Goal: Transaction & Acquisition: Obtain resource

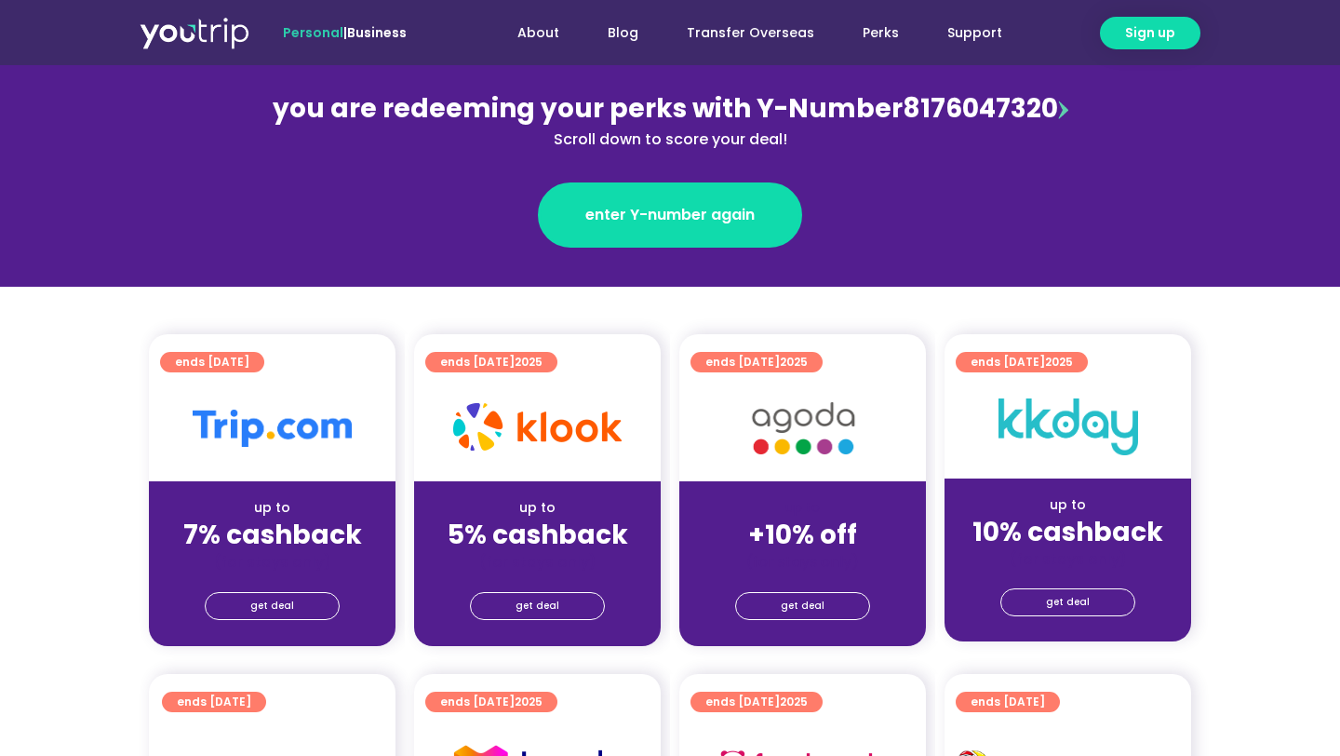
scroll to position [243, 0]
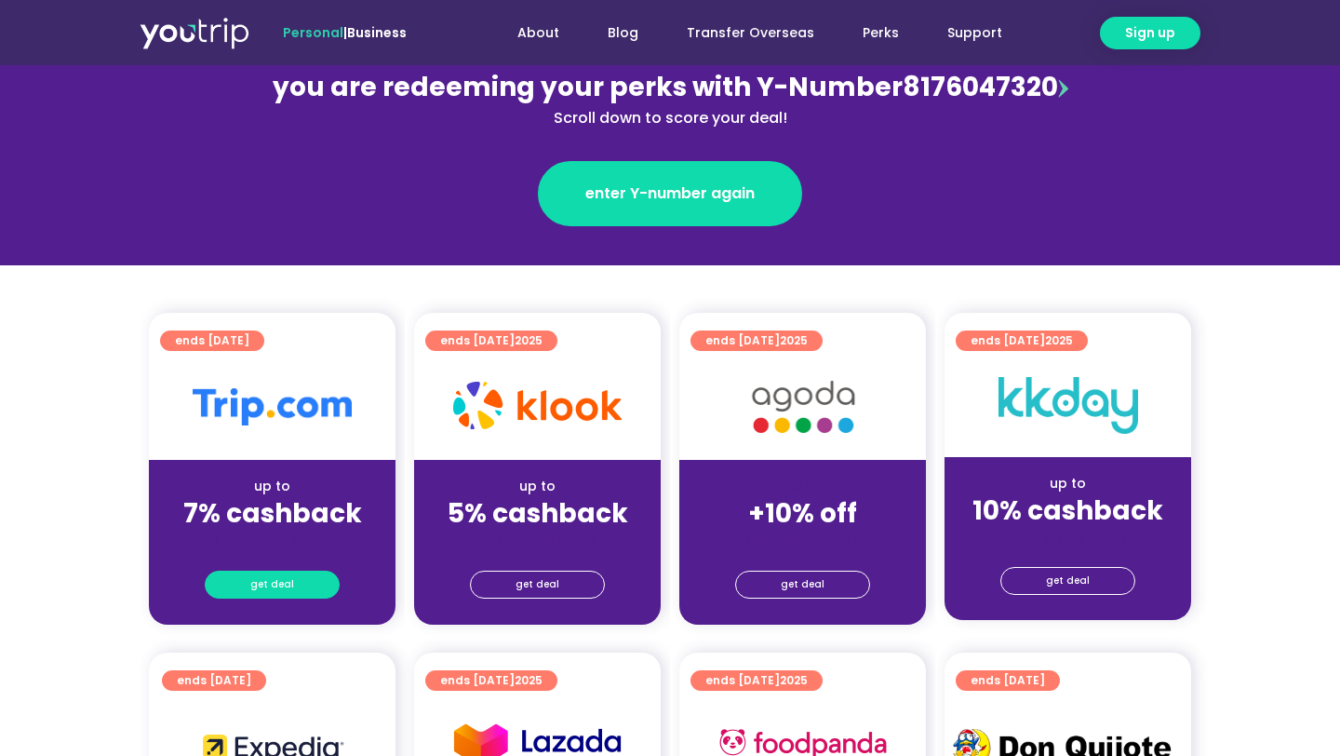
click at [261, 578] on span "get deal" at bounding box center [272, 584] width 44 height 26
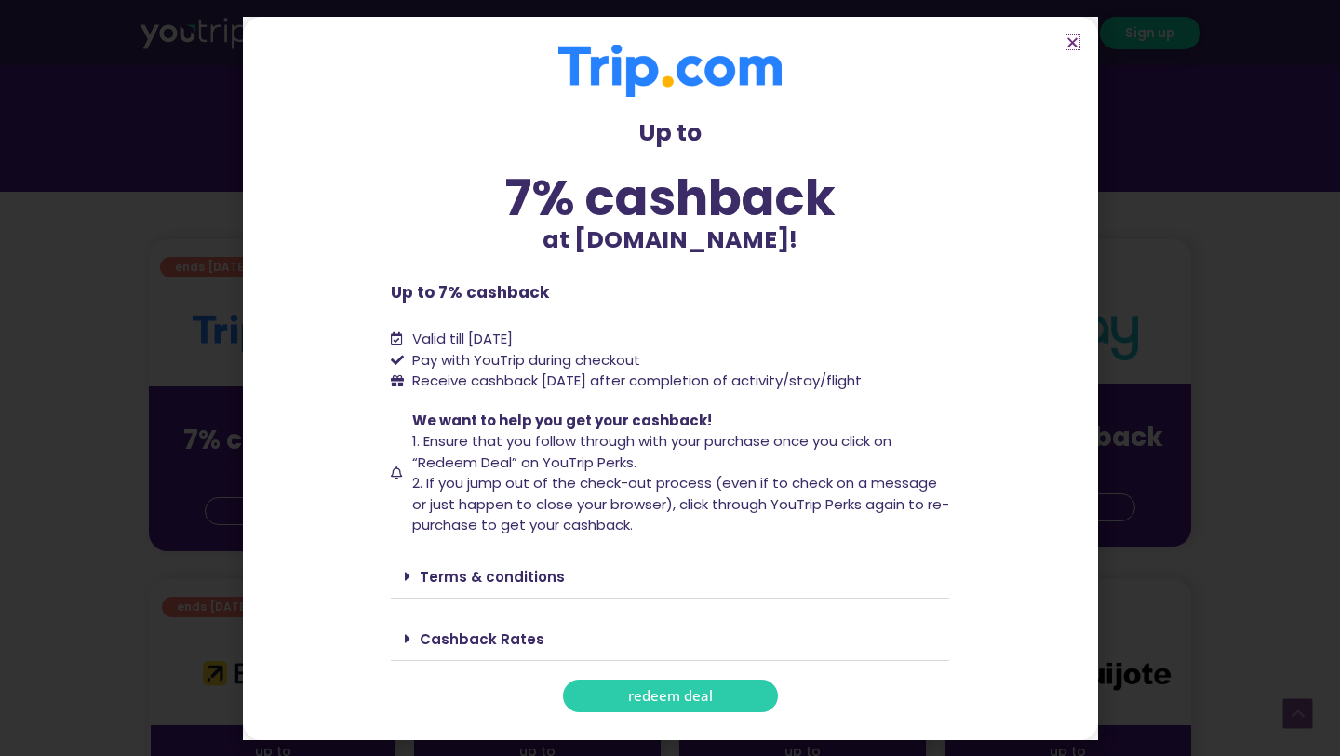
scroll to position [323, 0]
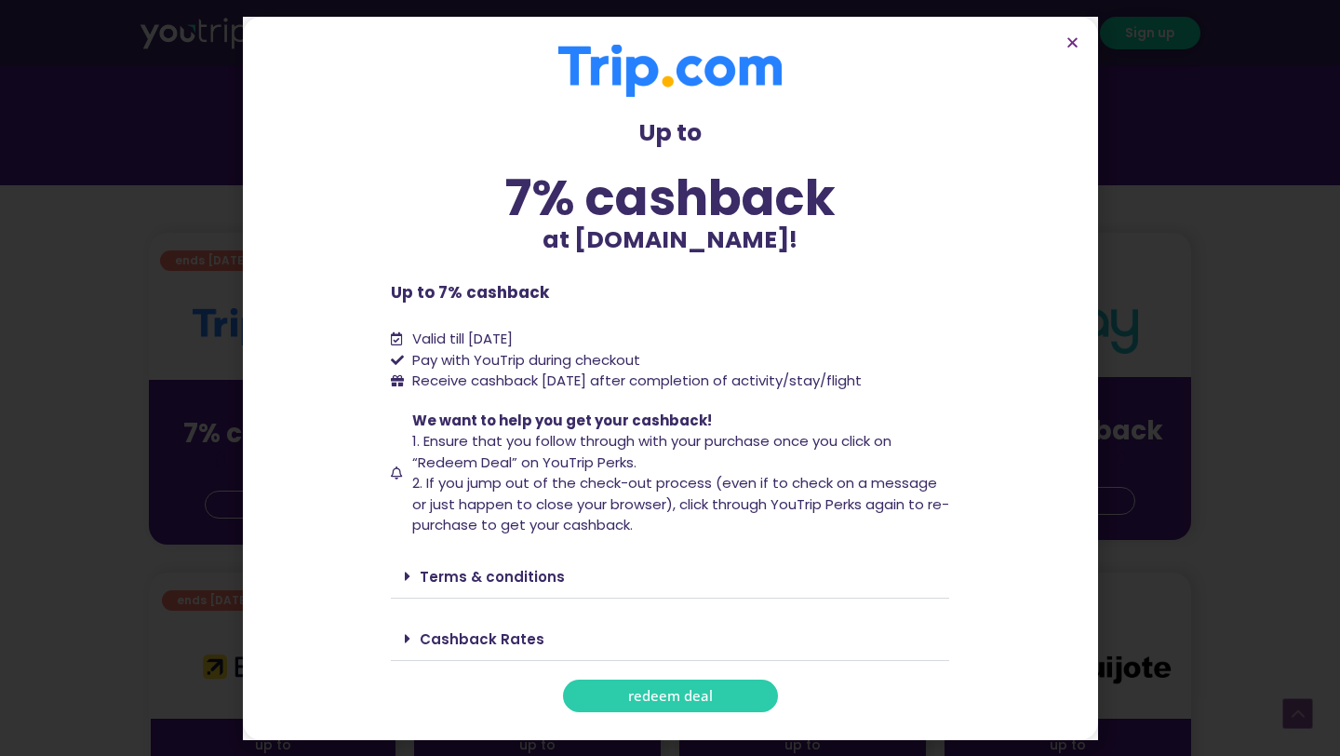
click at [675, 700] on span "redeem deal" at bounding box center [670, 696] width 85 height 14
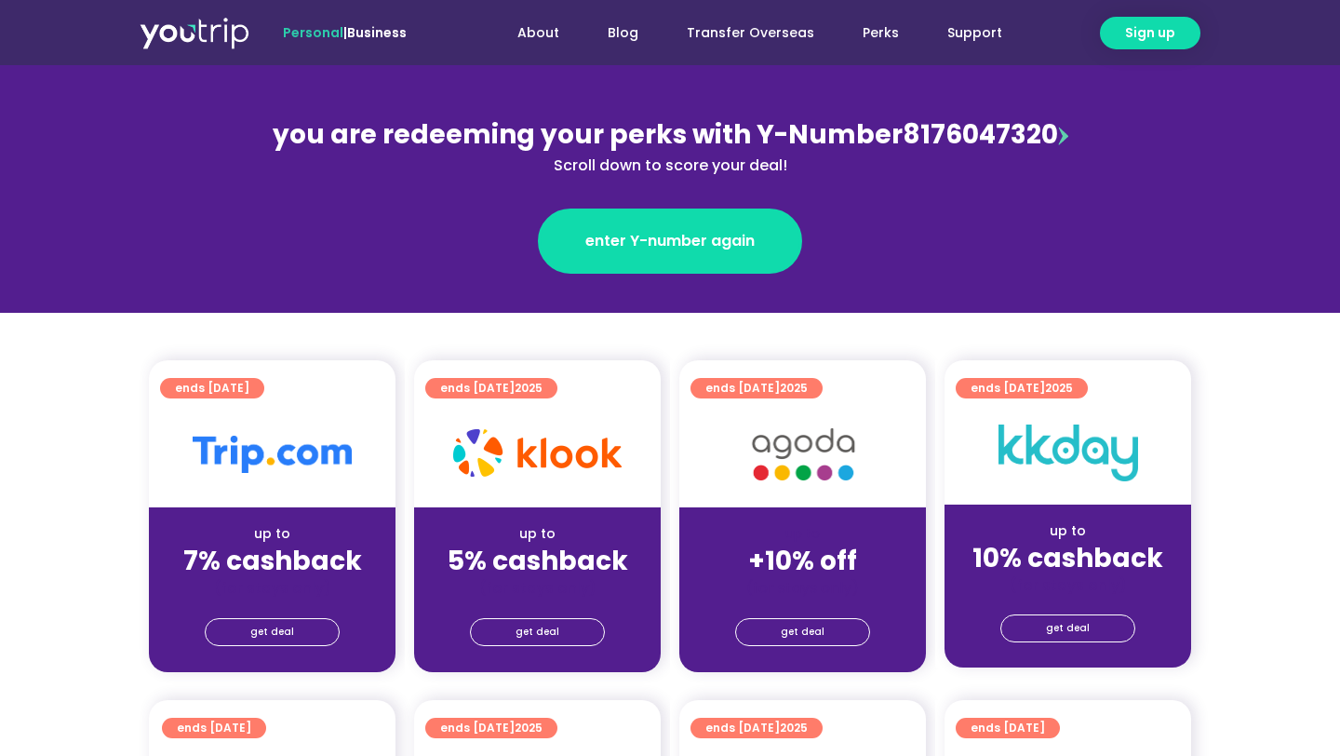
scroll to position [218, 0]
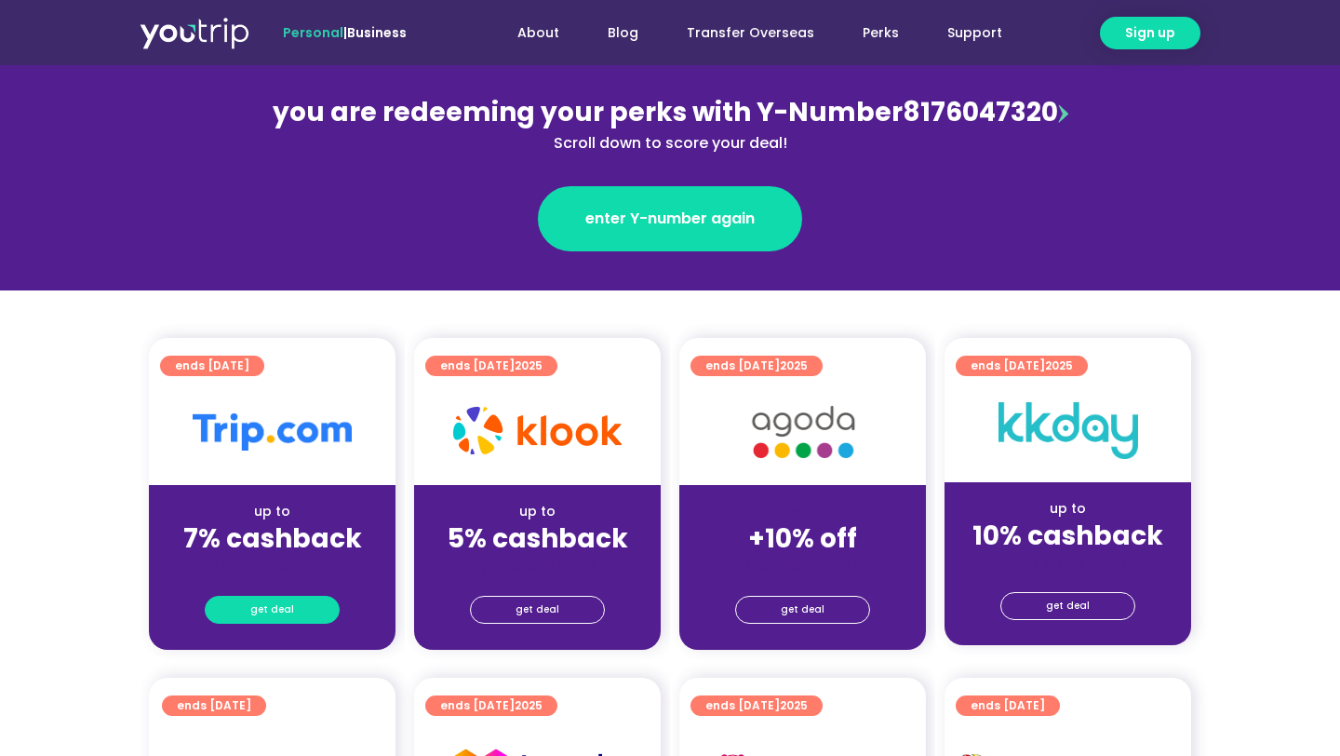
click at [248, 610] on link "get deal" at bounding box center [272, 610] width 135 height 28
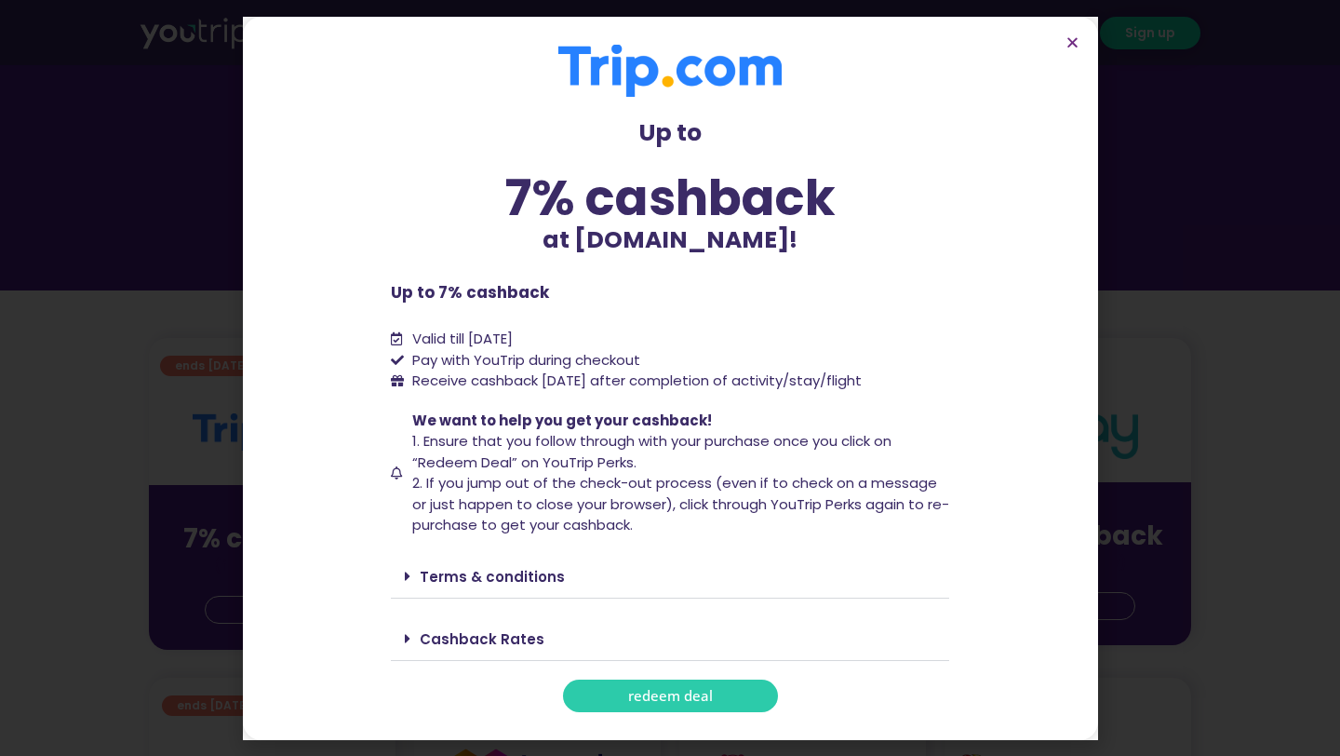
click at [661, 700] on span "redeem deal" at bounding box center [670, 696] width 85 height 14
